Goal: Task Accomplishment & Management: Complete application form

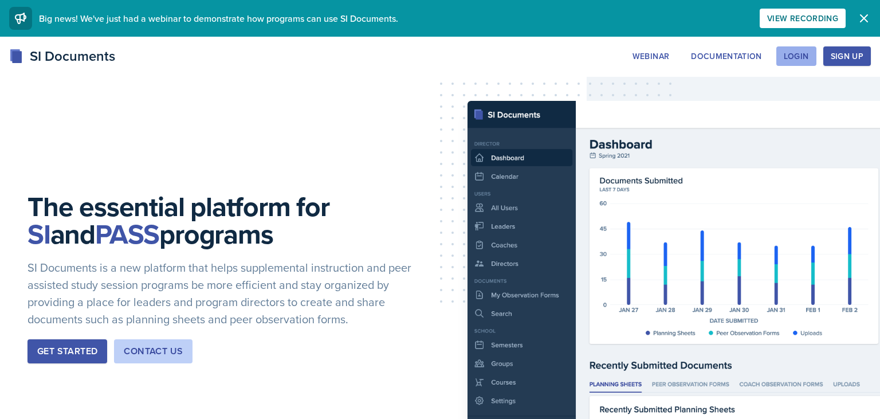
click at [808, 58] on div "Login" at bounding box center [796, 56] width 25 height 9
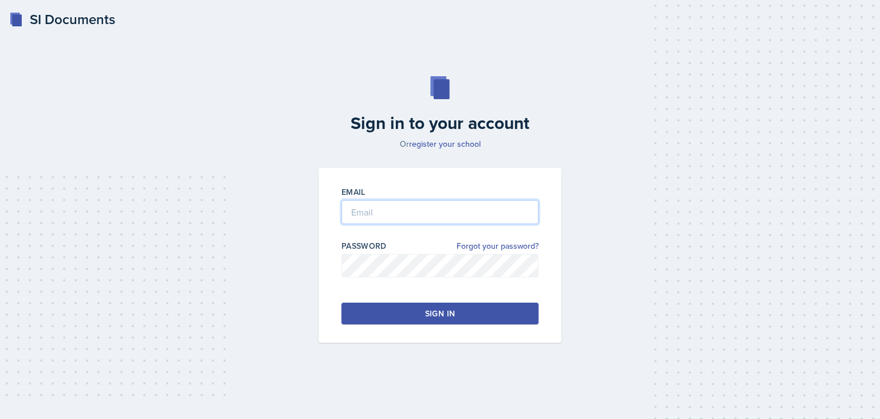
click at [411, 207] on input "email" at bounding box center [440, 212] width 197 height 24
click at [398, 211] on input "email" at bounding box center [440, 212] width 197 height 24
type input "[EMAIL_ADDRESS][DOMAIN_NAME]"
drag, startPoint x: 439, startPoint y: 308, endPoint x: 446, endPoint y: 304, distance: 8.5
click at [439, 308] on button "Sign in" at bounding box center [440, 314] width 197 height 22
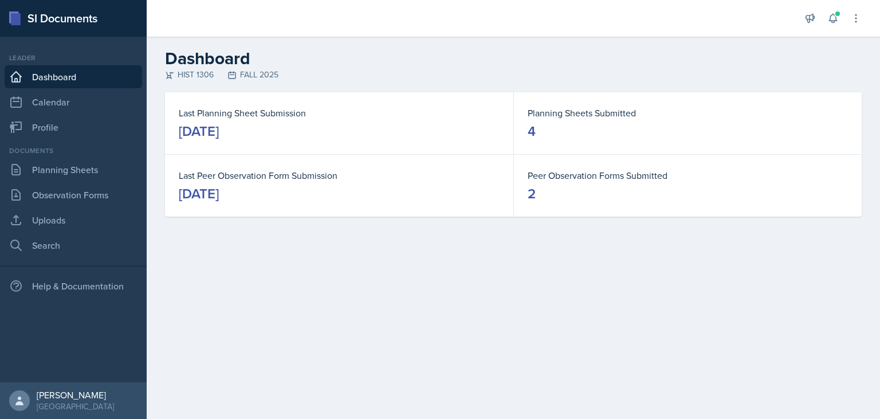
click at [297, 293] on main "Dashboard HIST 1306 FALL 2025 Last Planning Sheet Submission [DATE] Planning Sh…" at bounding box center [513, 228] width 733 height 382
click at [33, 230] on link "Uploads" at bounding box center [74, 220] width 138 height 23
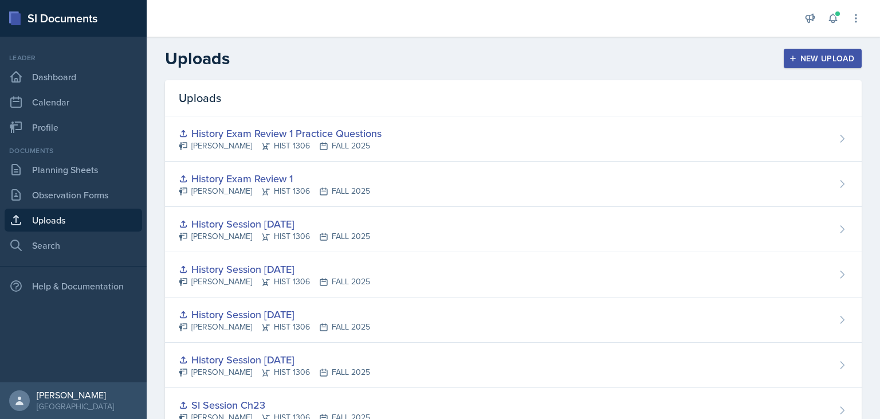
click at [822, 56] on div "New Upload" at bounding box center [823, 58] width 64 height 9
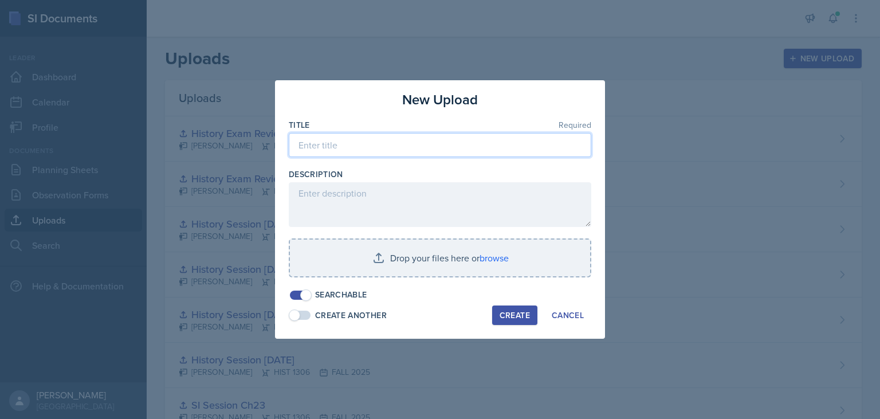
click at [382, 154] on input at bounding box center [440, 145] width 303 height 24
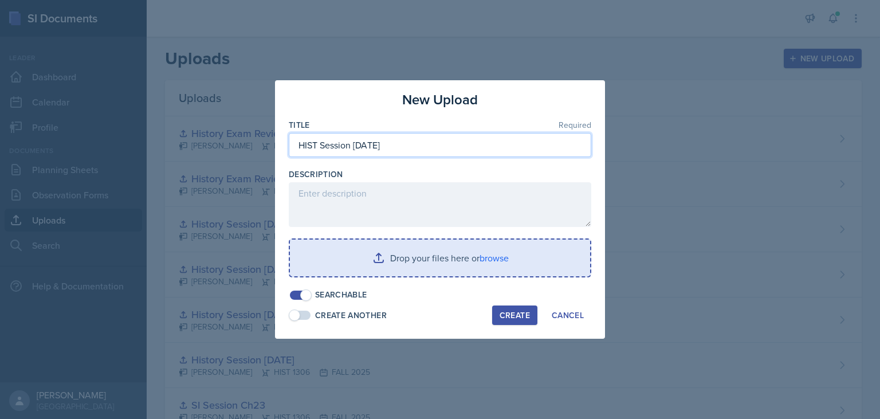
type input "HIST Session [DATE]"
click at [343, 258] on input "file" at bounding box center [440, 258] width 300 height 37
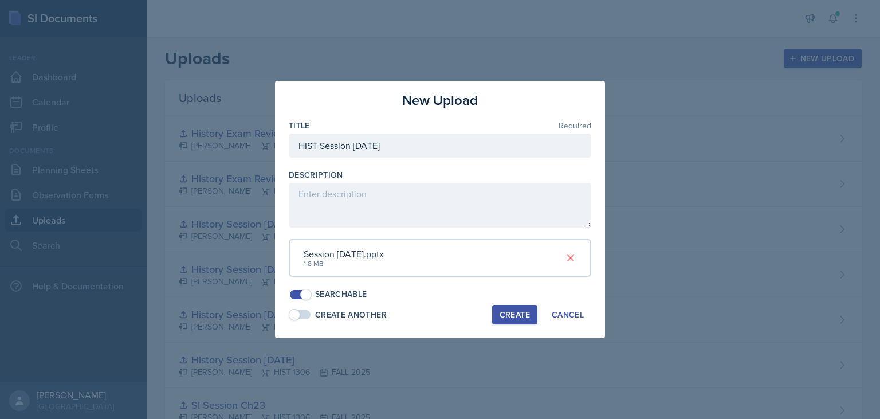
drag, startPoint x: 516, startPoint y: 313, endPoint x: 537, endPoint y: 291, distance: 30.8
click at [514, 310] on div "Create" at bounding box center [515, 314] width 30 height 9
